Goal: Information Seeking & Learning: Learn about a topic

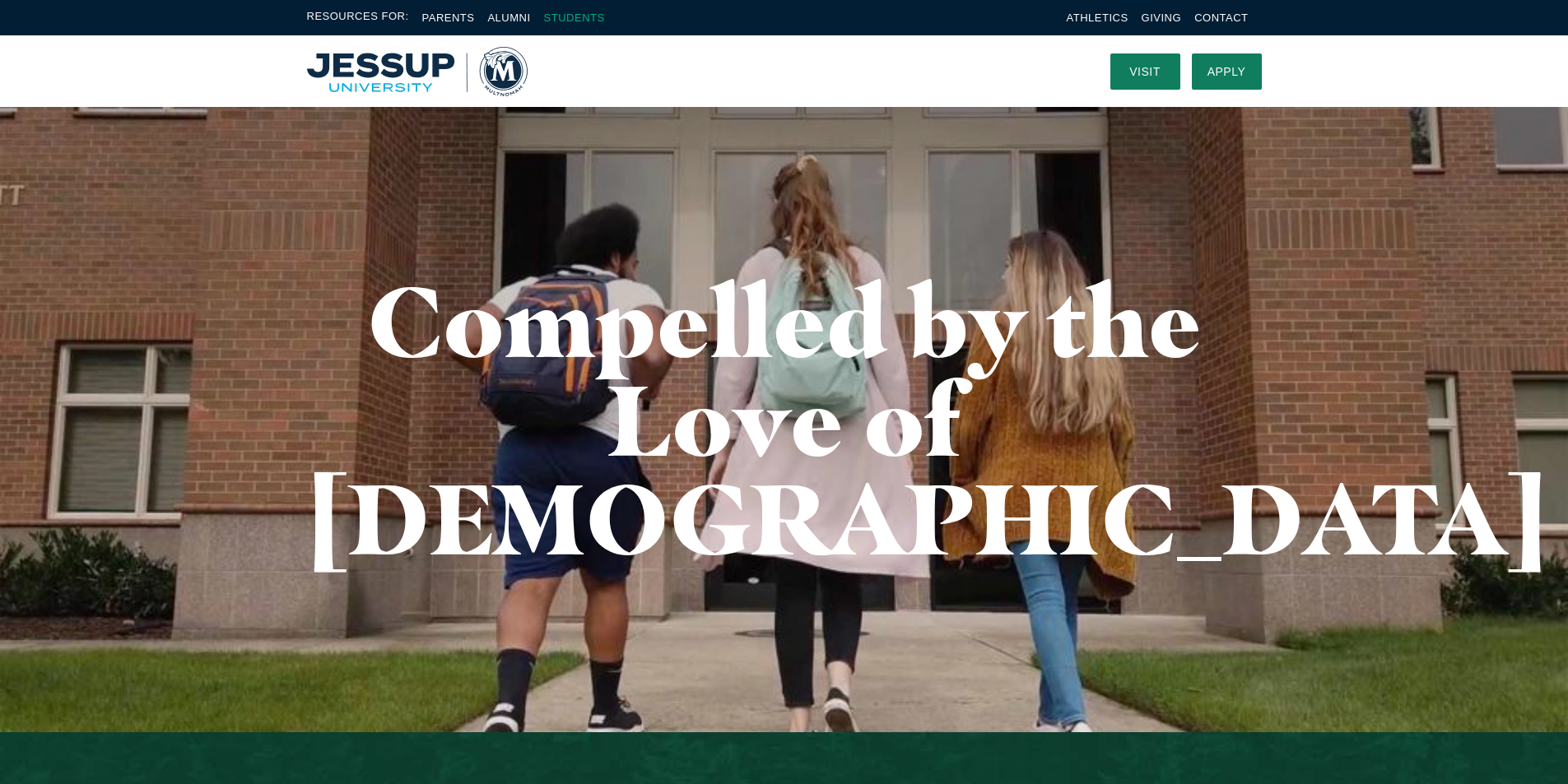
click at [559, 13] on link "Students" at bounding box center [574, 18] width 61 height 13
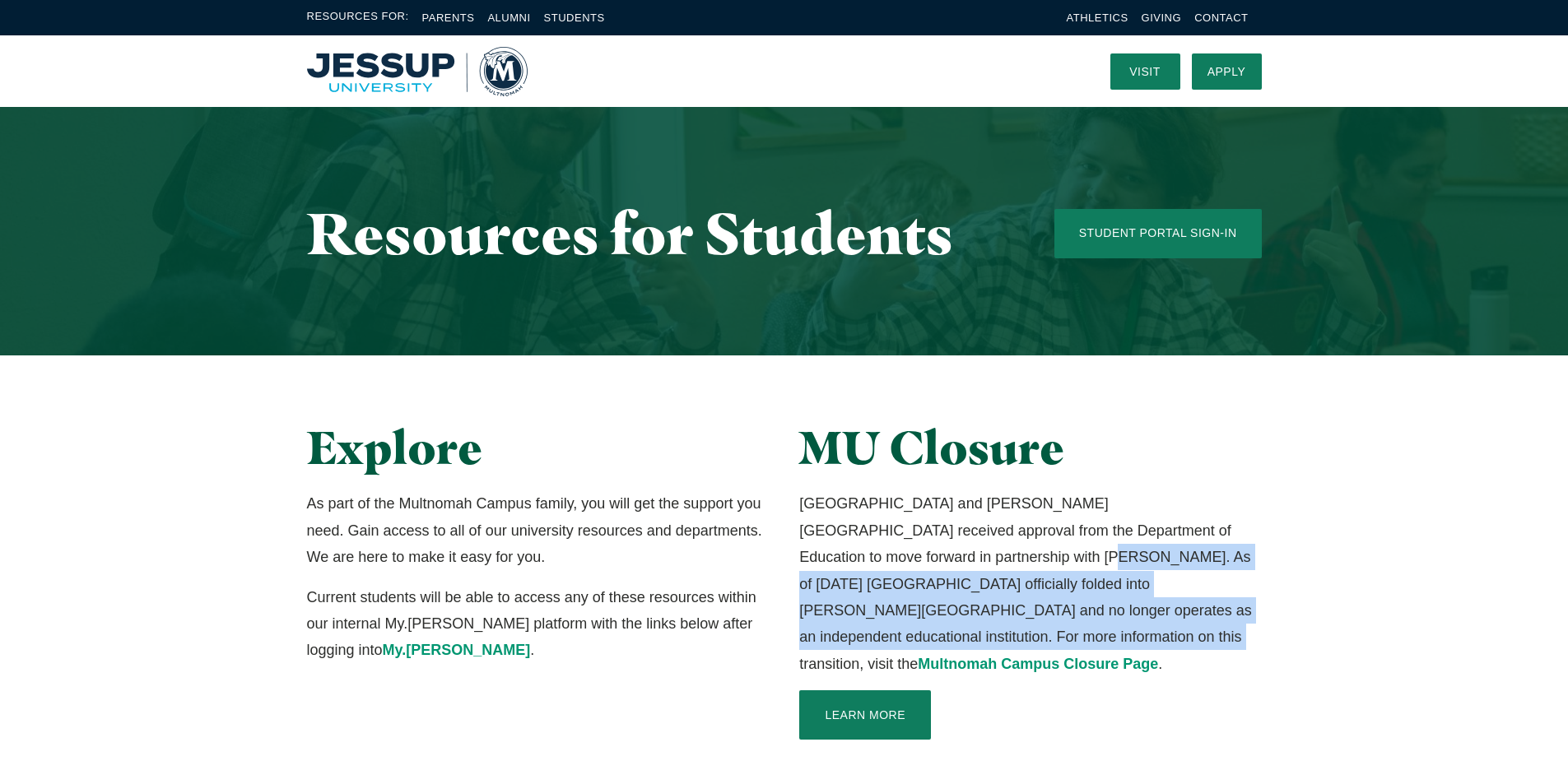
drag, startPoint x: 881, startPoint y: 561, endPoint x: 1247, endPoint y: 616, distance: 370.1
click at [1247, 616] on p "Multnomah University and Jessup University received approval from the Departmen…" at bounding box center [1030, 584] width 461 height 187
click at [869, 694] on link "Learn More" at bounding box center [864, 714] width 131 height 49
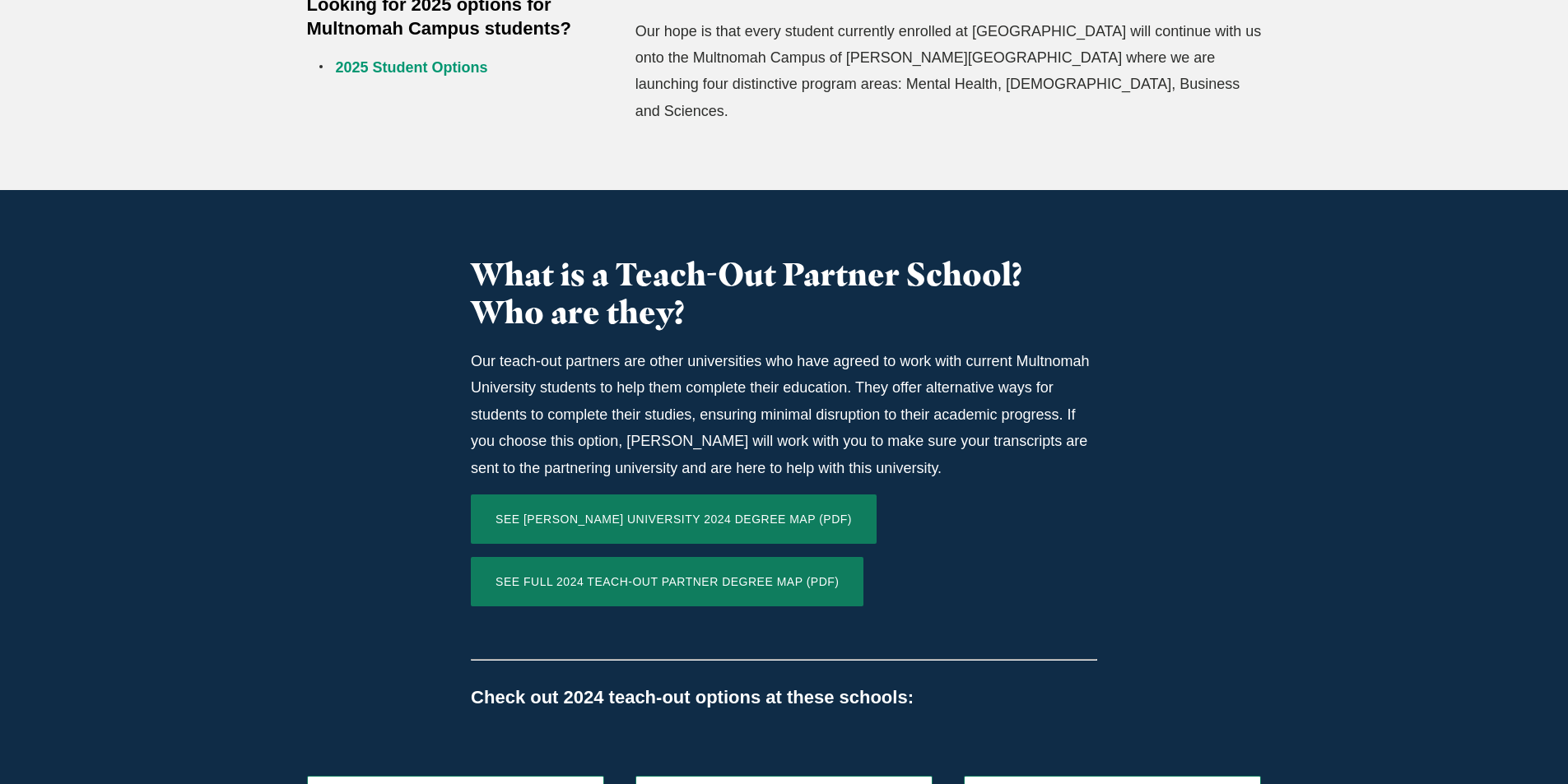
scroll to position [822, 0]
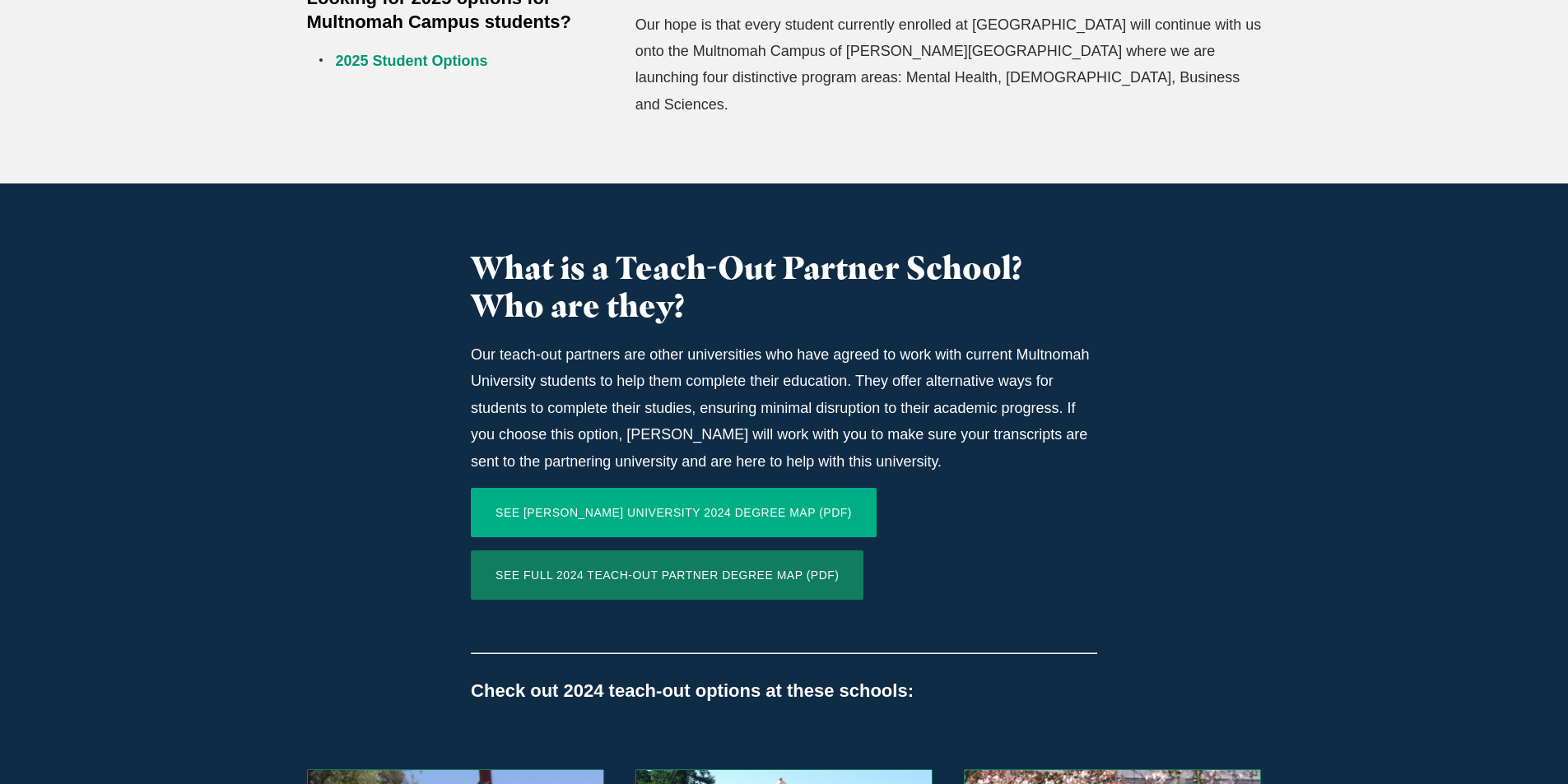
click at [771, 488] on link "SEE [PERSON_NAME] UNIVERSITY 2024 DEGREE MAP (PDF)" at bounding box center [674, 512] width 406 height 49
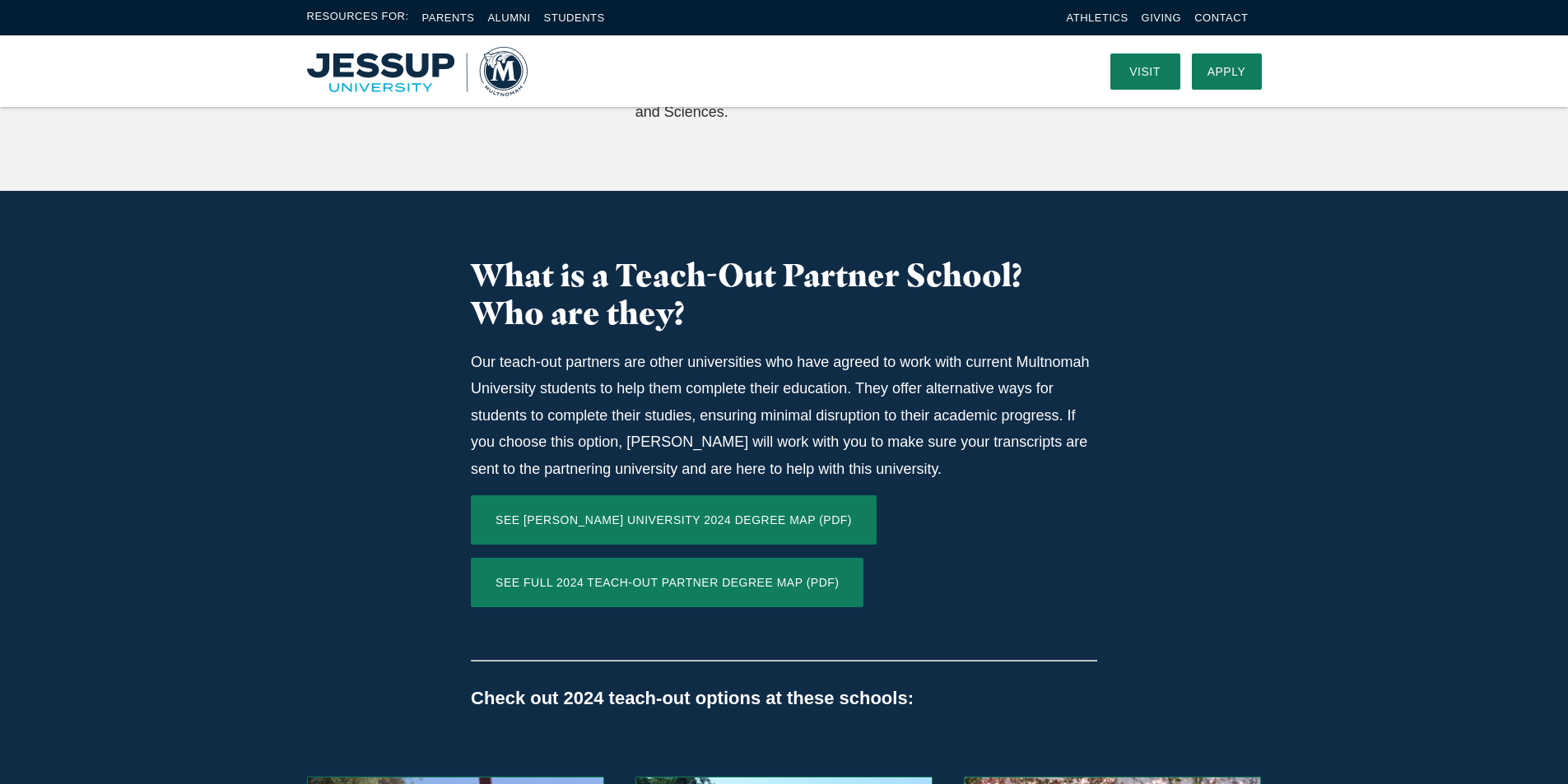
scroll to position [740, 0]
